Goal: Find specific page/section: Find specific page/section

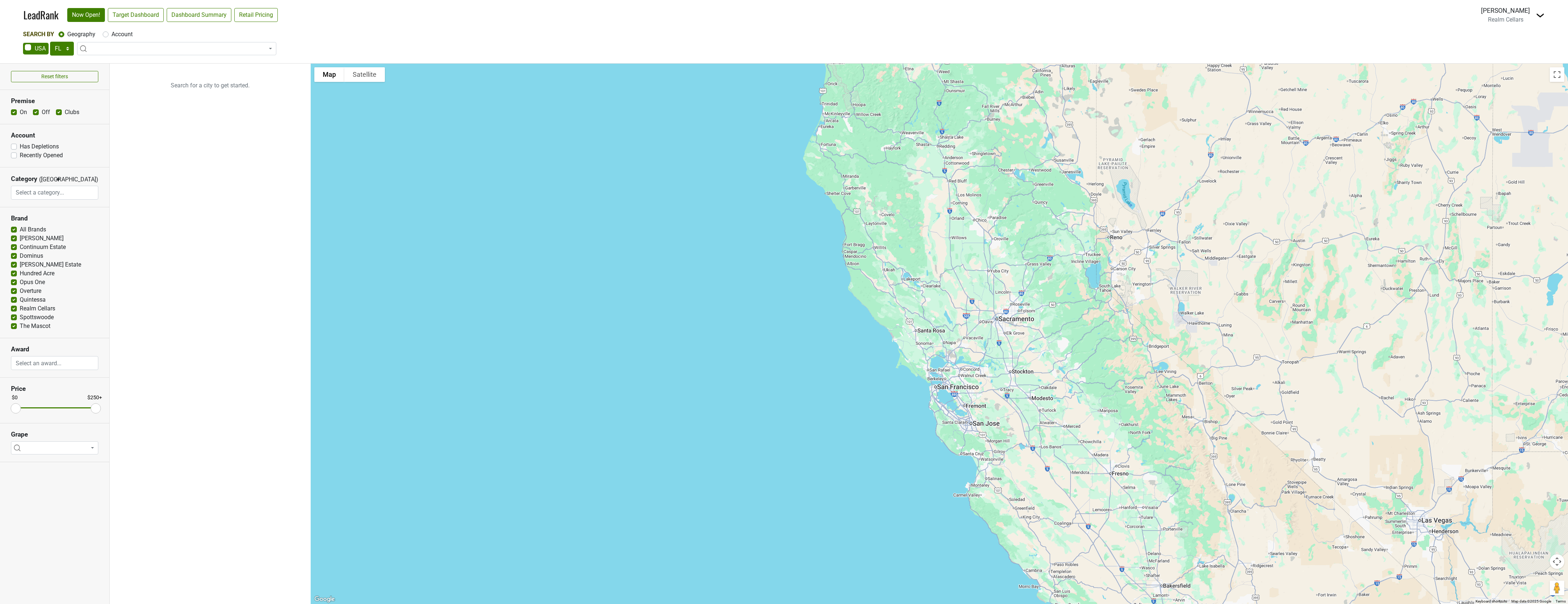
select select "FL"
select select
click at [136, 16] on link "Target Dashboard" at bounding box center [136, 15] width 56 height 14
click at [60, 48] on select "AK AL AR AZ CA CO CT DC DE FL GA HI IA ID IL IN KS KY LA MA MD ME MI MN MO MS M…" at bounding box center [62, 48] width 24 height 14
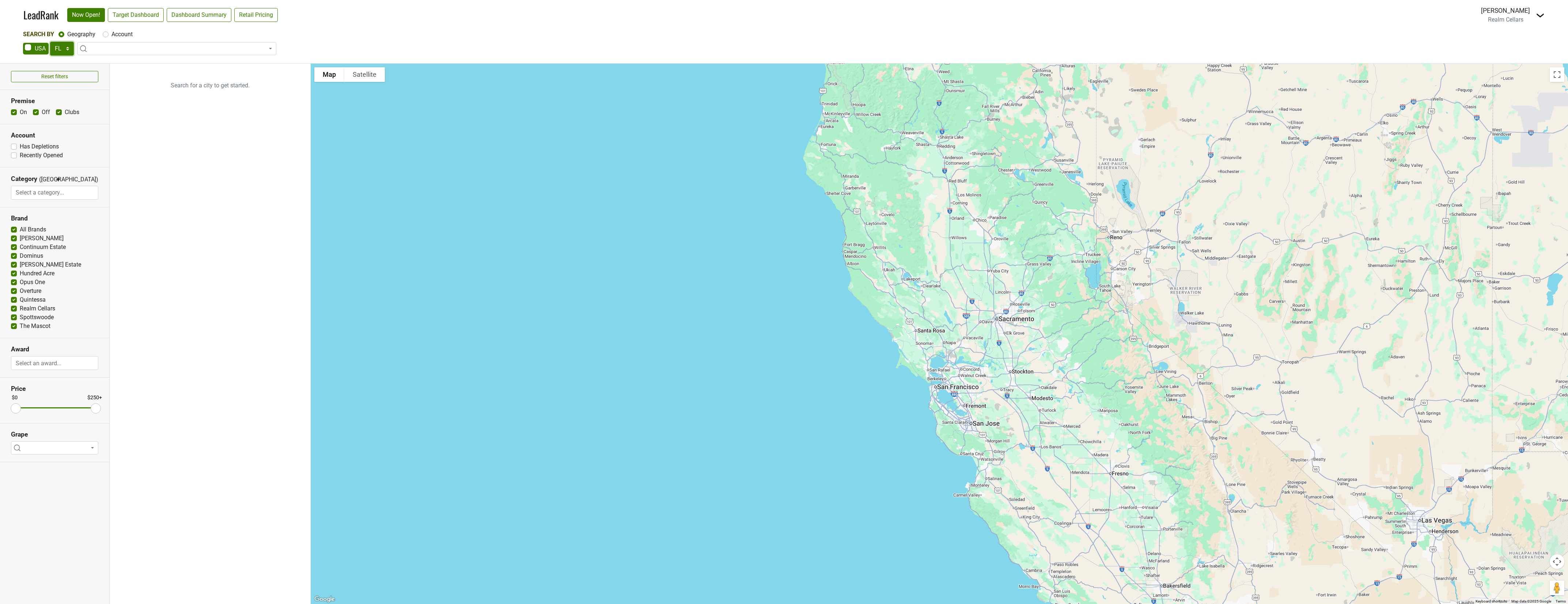
select select "TX"
click at [50, 42] on select "AK AL AR AZ CA CO CT DC DE FL GA HI IA ID IL IN KS KY LA MA MD ME MI MN MO MS M…" at bounding box center [62, 48] width 24 height 14
click at [141, 12] on link "Target Dashboard" at bounding box center [136, 15] width 56 height 14
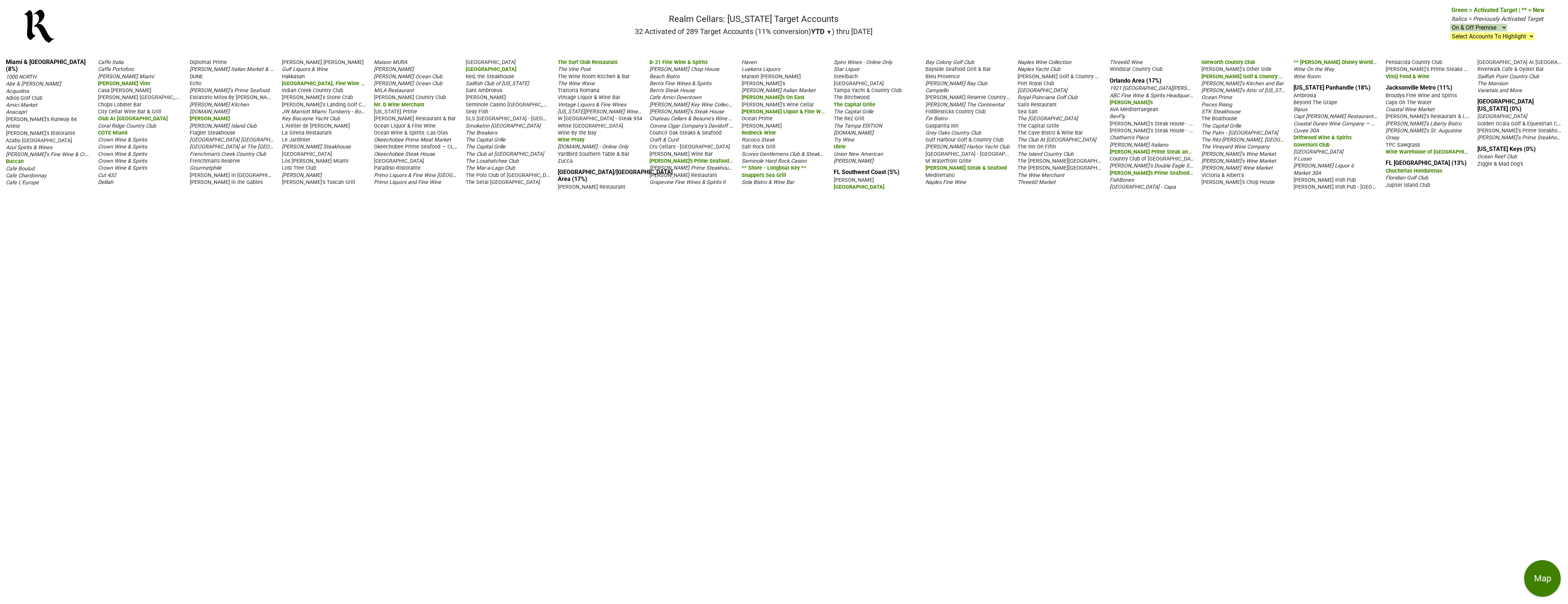
drag, startPoint x: 167, startPoint y: 0, endPoint x: 493, endPoint y: 343, distance: 473.2
click at [519, 308] on div "Miami & Southeast FL (8%) 1000 NORTH Abe & Louie's Acquolina Adios Golf Club Am…" at bounding box center [784, 328] width 1568 height 551
click at [827, 31] on span "▼" at bounding box center [829, 32] width 6 height 7
click at [826, 64] on div "LTM" at bounding box center [825, 62] width 28 height 16
click at [827, 30] on span "▼" at bounding box center [830, 32] width 6 height 7
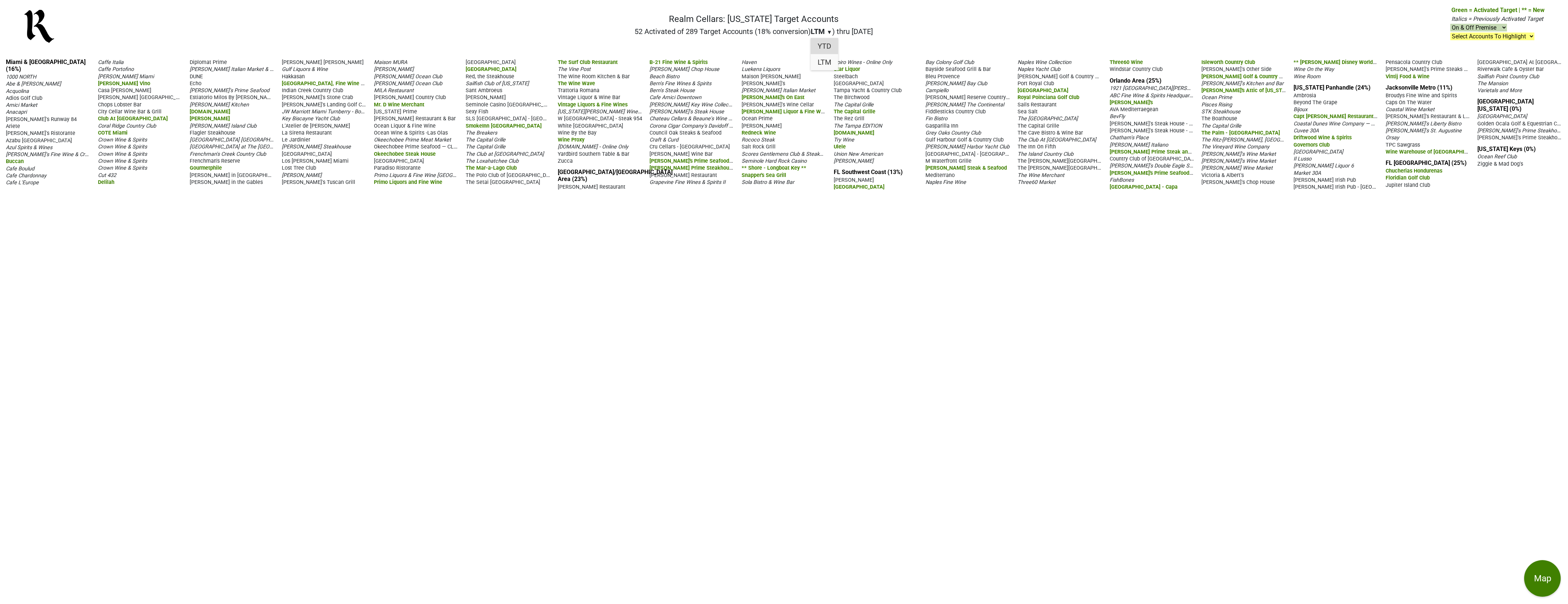
click at [825, 45] on div "YTD" at bounding box center [825, 46] width 28 height 16
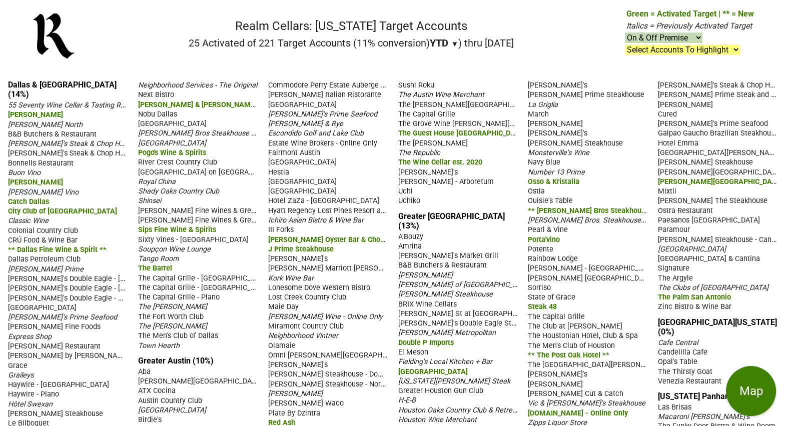
click at [98, 18] on nav "Realm Cellars: Texas Target Accounts 25 Activated of 221 Target Accounts (11% c…" at bounding box center [393, 40] width 738 height 64
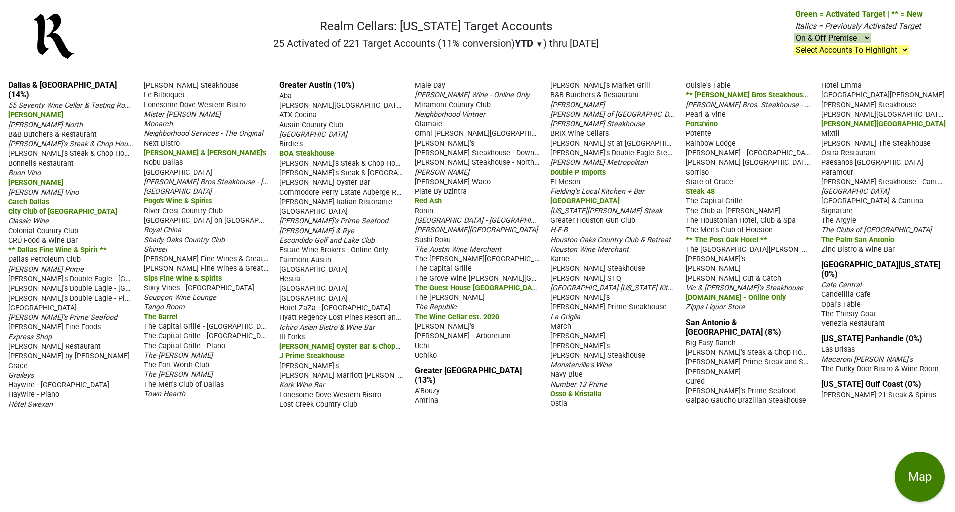
drag, startPoint x: 792, startPoint y: 1, endPoint x: 549, endPoint y: 471, distance: 529.5
click at [549, 471] on div "Dallas & Fort Worth (14%) 55 Seventy Wine Cellar & Tasting Room Al Biernat's Al…" at bounding box center [477, 292] width 955 height 440
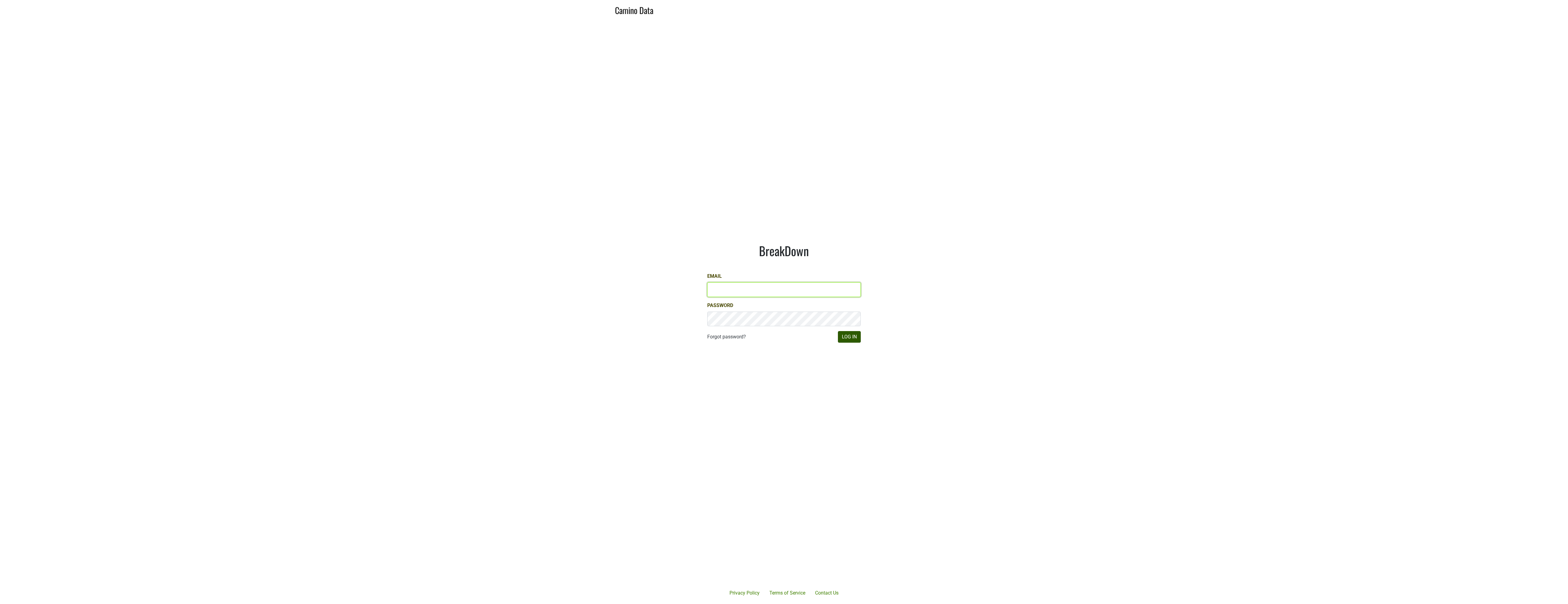
type input "[EMAIL_ADDRESS][DOMAIN_NAME]"
click at [850, 339] on button "Log In" at bounding box center [850, 337] width 23 height 12
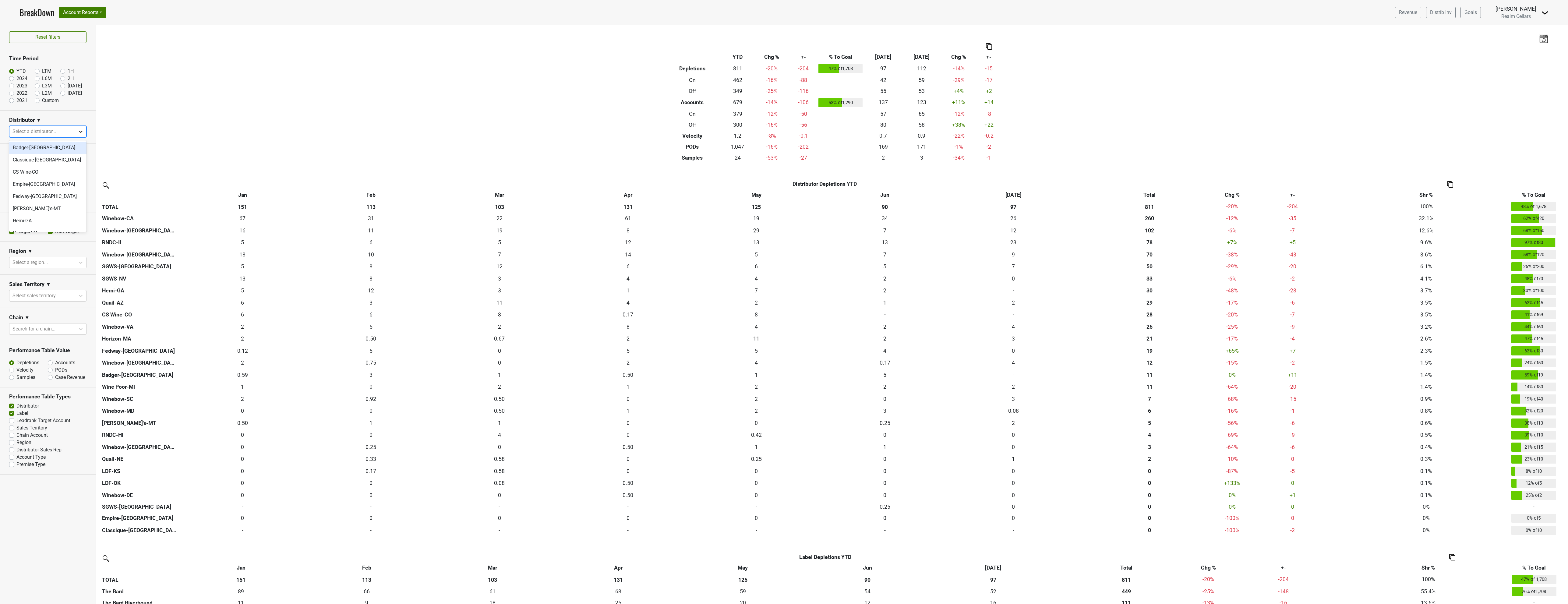
click at [78, 133] on icon at bounding box center [81, 132] width 6 height 6
click at [18, 198] on div "SGWS-TX" at bounding box center [47, 194] width 77 height 12
